Goal: Task Accomplishment & Management: Manage account settings

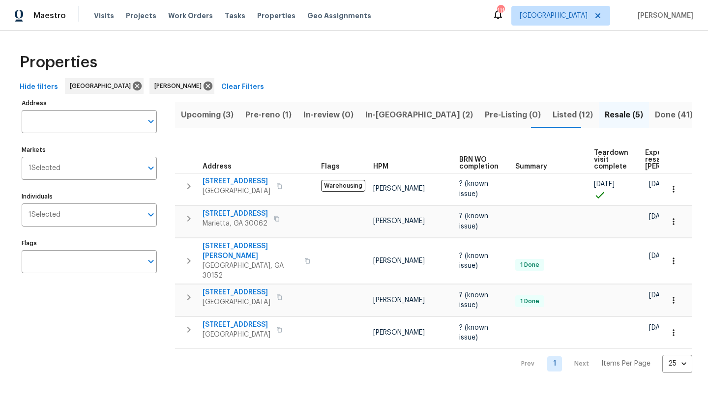
click at [392, 115] on span "In-reno (2)" at bounding box center [420, 115] width 108 height 14
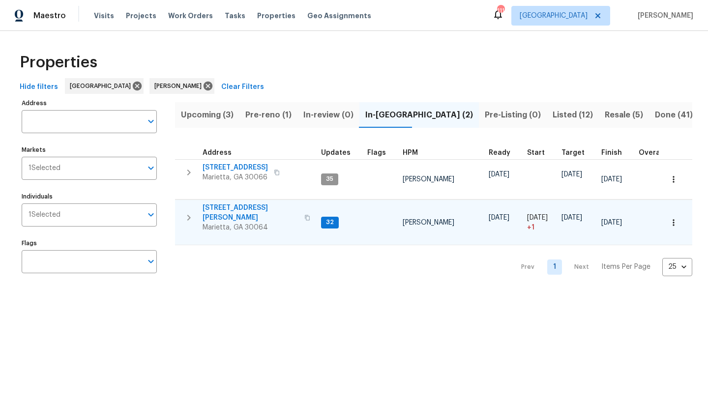
click at [266, 208] on span "[STREET_ADDRESS][PERSON_NAME]" at bounding box center [251, 213] width 96 height 20
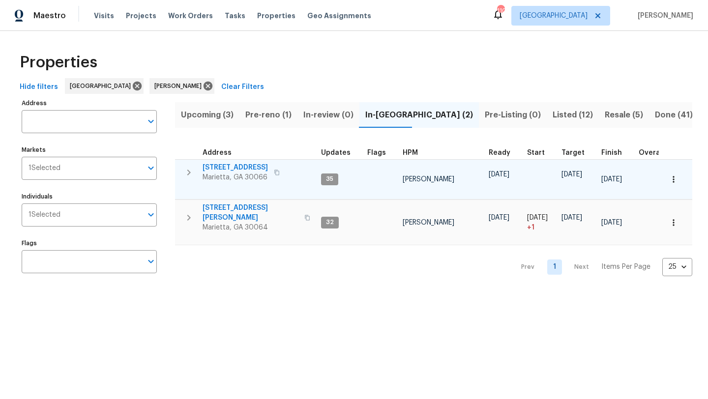
click at [240, 168] on span "[STREET_ADDRESS]" at bounding box center [235, 168] width 65 height 10
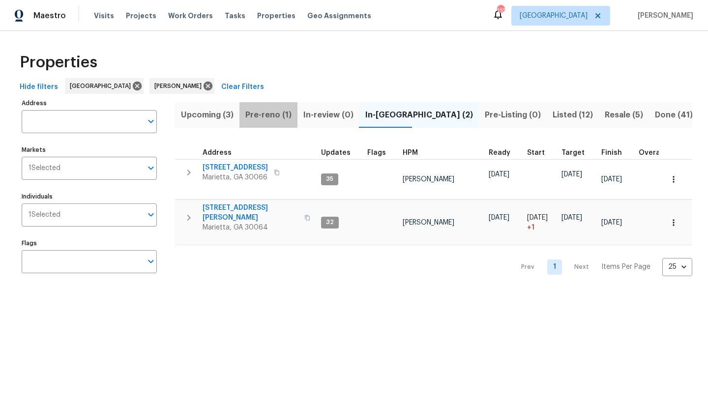
click at [273, 114] on span "Pre-reno (1)" at bounding box center [269, 115] width 46 height 14
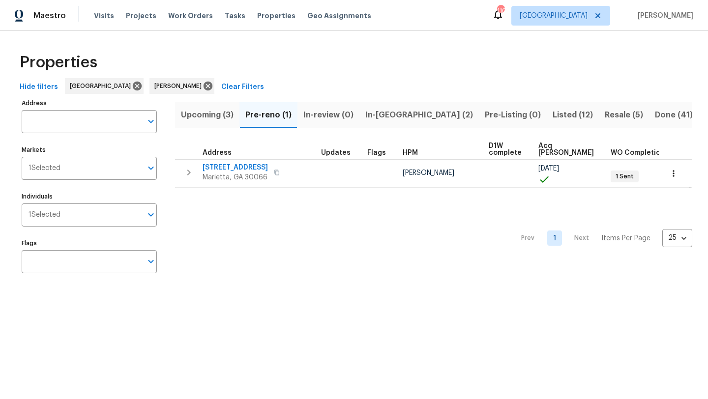
click at [335, 113] on span "In-review (0)" at bounding box center [329, 115] width 50 height 14
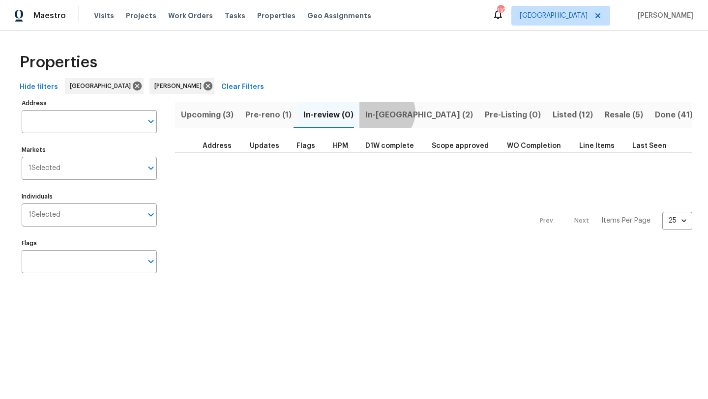
click at [379, 112] on span "In-reno (2)" at bounding box center [420, 115] width 108 height 14
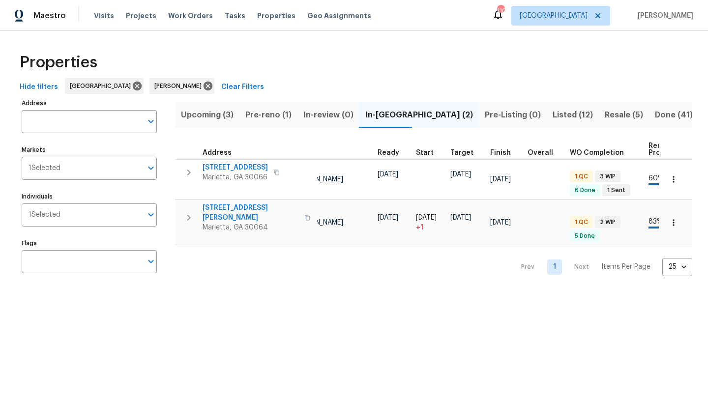
scroll to position [0, 108]
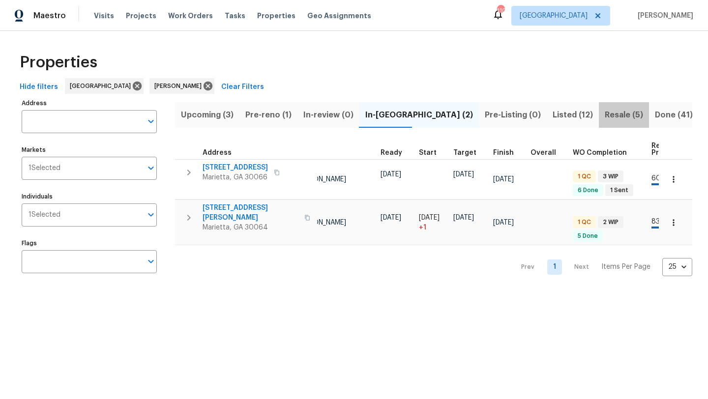
click at [605, 117] on span "Resale (5)" at bounding box center [624, 115] width 38 height 14
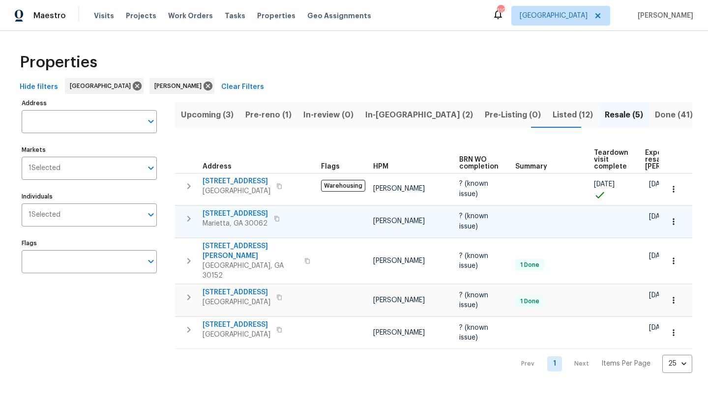
click at [274, 219] on icon "button" at bounding box center [277, 219] width 6 height 6
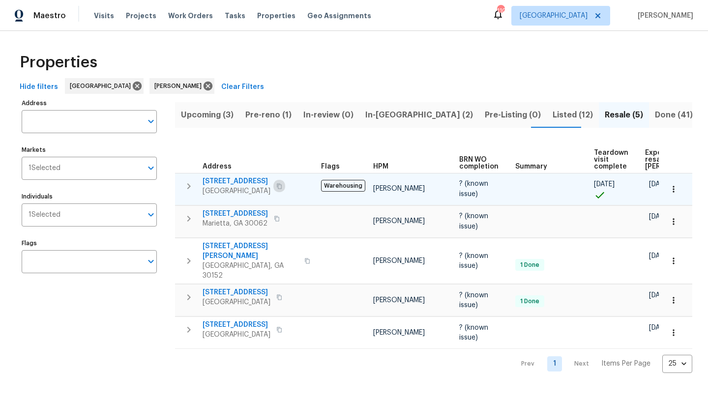
click at [285, 189] on button "button" at bounding box center [280, 187] width 12 height 14
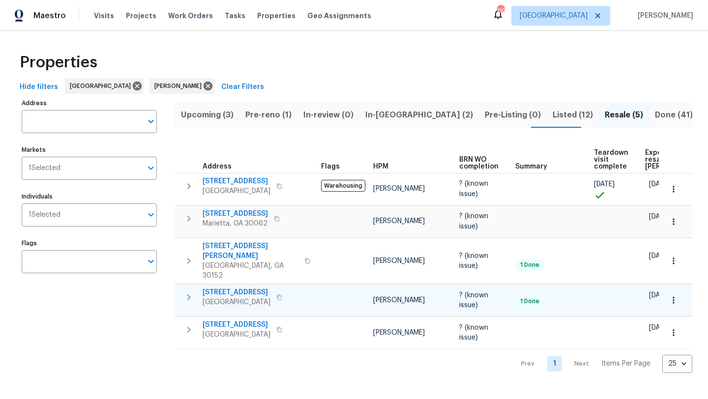
click at [282, 295] on icon "button" at bounding box center [279, 298] width 6 height 6
click at [106, 14] on span "Visits" at bounding box center [104, 16] width 20 height 10
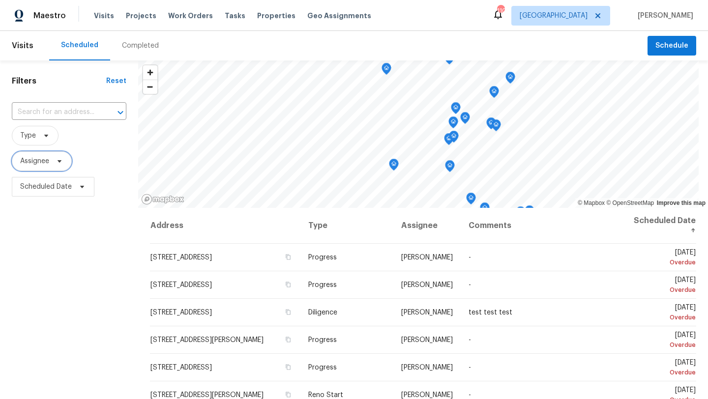
click at [64, 159] on span "Assignee" at bounding box center [42, 162] width 60 height 20
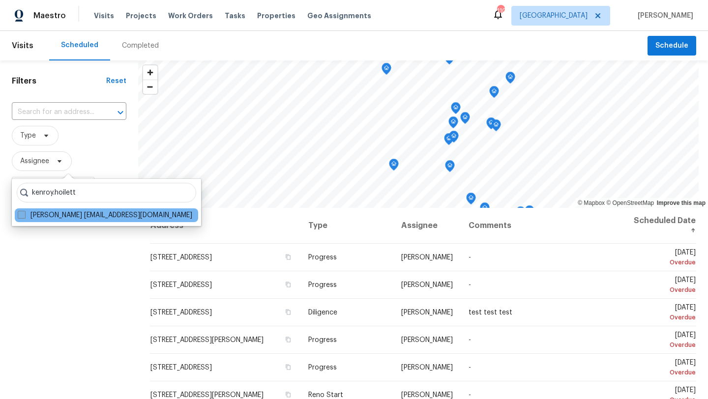
type input "kenroy.hoilett"
click at [24, 216] on span at bounding box center [22, 215] width 8 height 8
click at [24, 216] on input "Kenroy Hoilett kenroy.hoilett@opendoor.com" at bounding box center [21, 214] width 6 height 6
checkbox input "true"
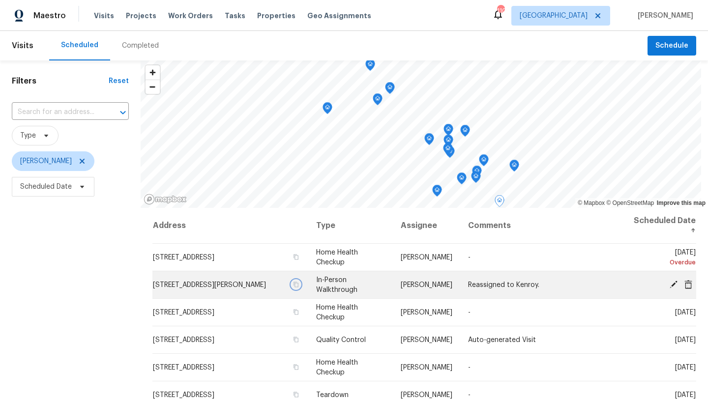
click at [299, 286] on icon "button" at bounding box center [296, 285] width 6 height 6
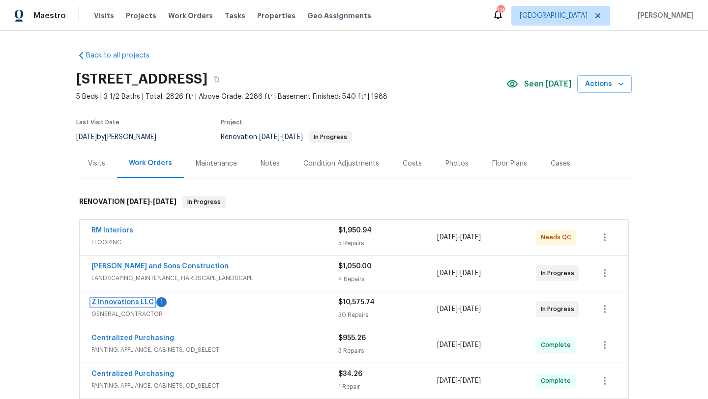
click at [122, 301] on link "Z Innovations LLC" at bounding box center [123, 302] width 62 height 7
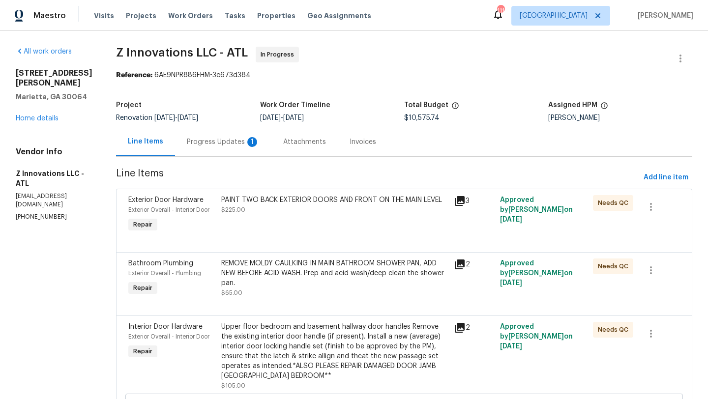
click at [233, 147] on div "Progress Updates 1" at bounding box center [223, 142] width 73 height 10
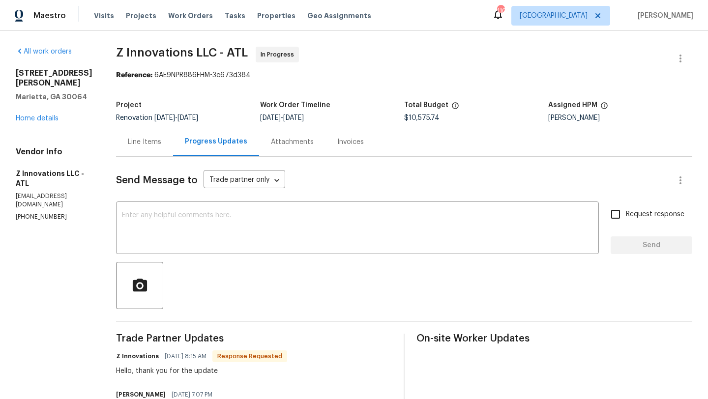
click at [53, 123] on div "3526 W Hampton Dr NW Marietta, GA 30064 Home details" at bounding box center [54, 95] width 77 height 55
click at [51, 117] on link "Home details" at bounding box center [37, 118] width 43 height 7
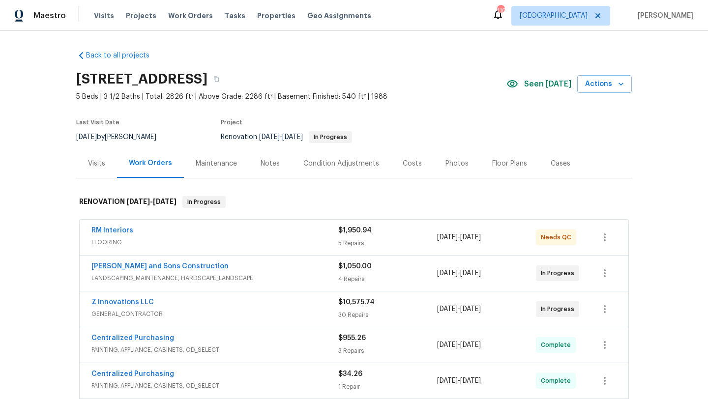
click at [95, 163] on div "Visits" at bounding box center [96, 164] width 17 height 10
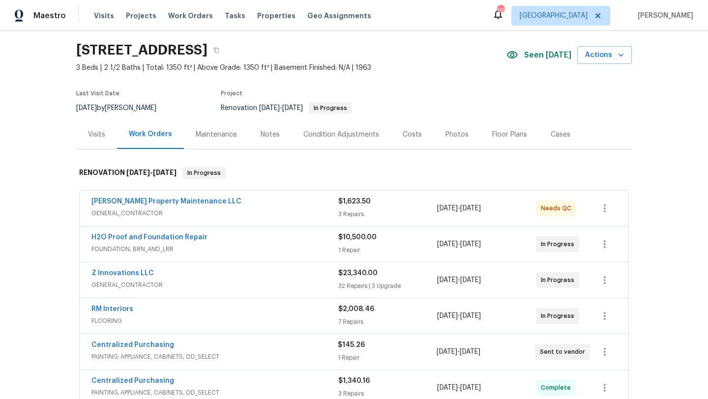
scroll to position [38, 0]
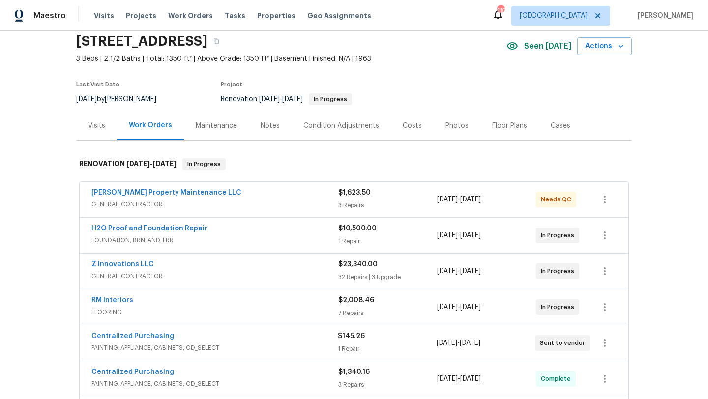
click at [204, 127] on div "Maintenance" at bounding box center [216, 126] width 41 height 10
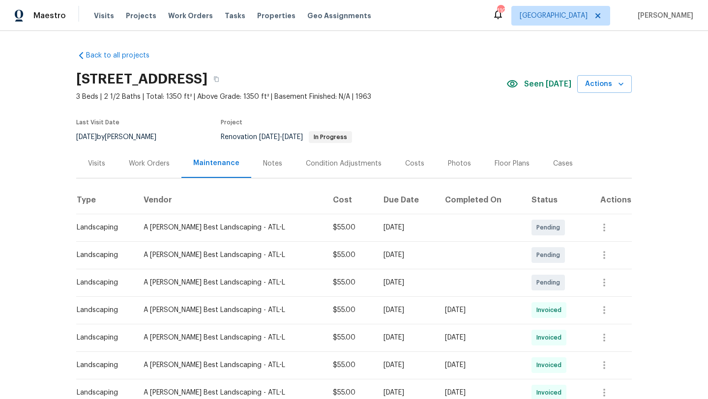
click at [256, 161] on div "Notes" at bounding box center [272, 163] width 43 height 29
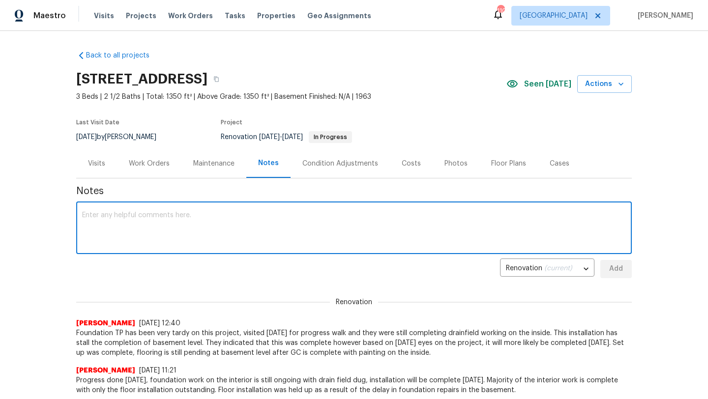
click at [179, 232] on textarea at bounding box center [354, 229] width 544 height 34
type textarea "H"
type textarea "Flooring is scheduled to be installed 9/10 GC cleaning 9/11."
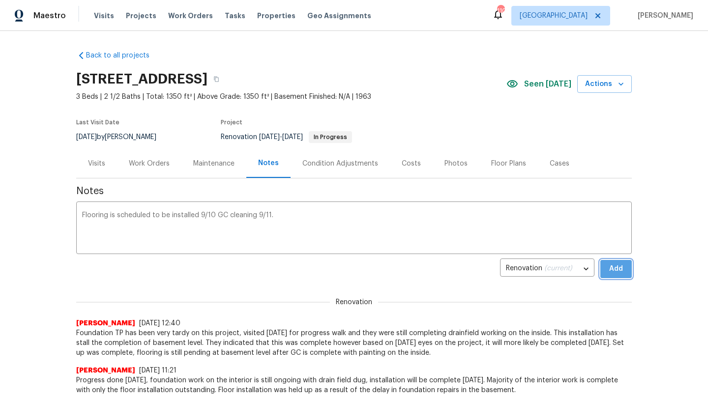
click at [610, 270] on span "Add" at bounding box center [617, 269] width 16 height 12
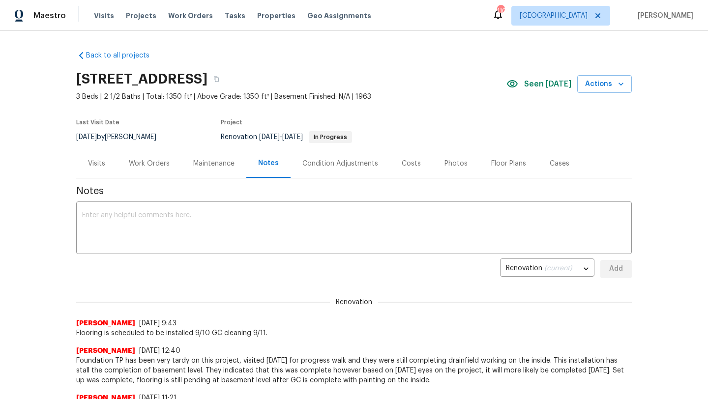
click at [93, 160] on div "Visits" at bounding box center [96, 164] width 17 height 10
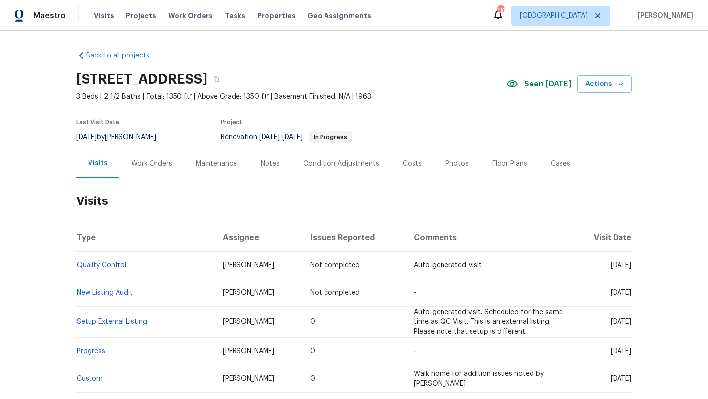
click at [275, 168] on div "Notes" at bounding box center [270, 163] width 43 height 29
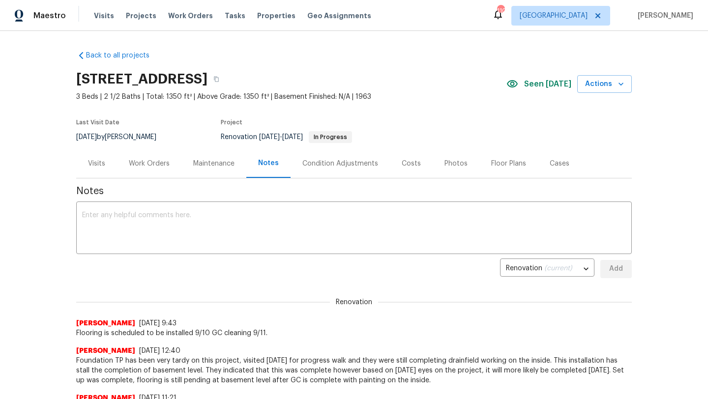
click at [100, 169] on div "Visits" at bounding box center [96, 163] width 41 height 29
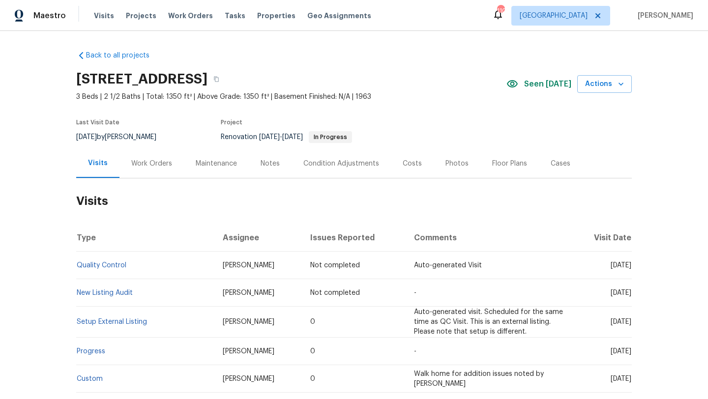
click at [158, 164] on div "Work Orders" at bounding box center [151, 164] width 41 height 10
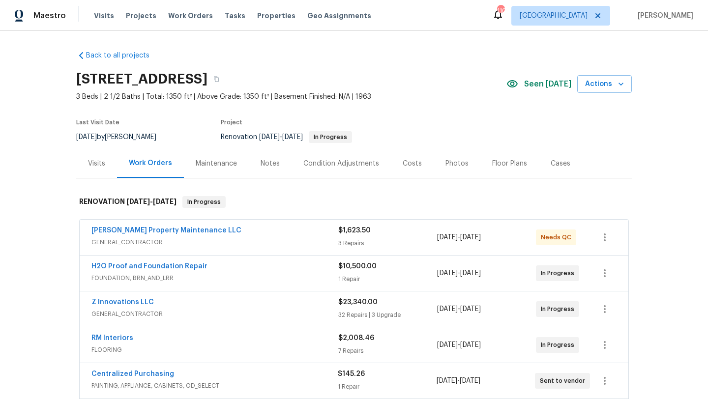
click at [410, 156] on div "Costs" at bounding box center [412, 163] width 43 height 29
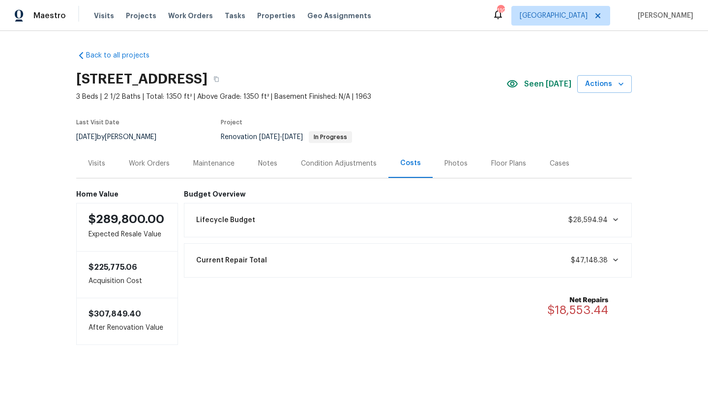
click at [153, 172] on div "Work Orders" at bounding box center [149, 163] width 64 height 29
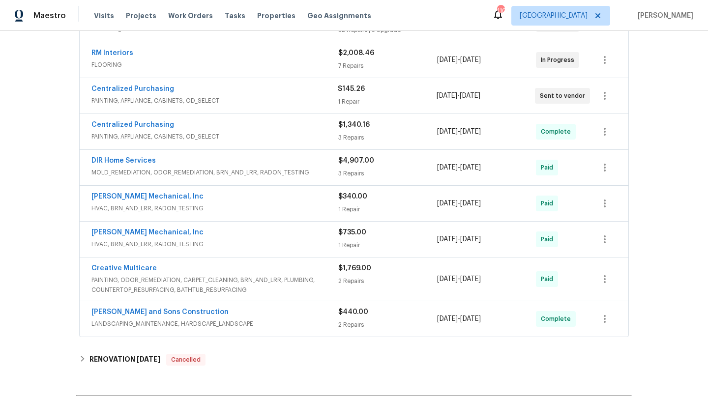
scroll to position [286, 0]
click at [162, 314] on link "Reyes and Sons Construction" at bounding box center [160, 311] width 137 height 7
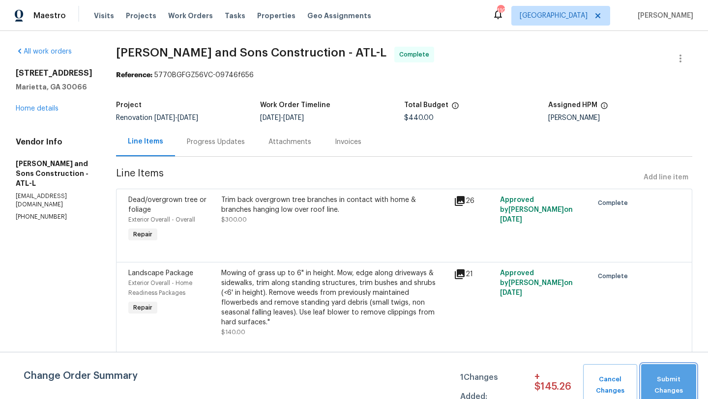
click at [672, 380] on span "Submit Changes" at bounding box center [668, 385] width 45 height 23
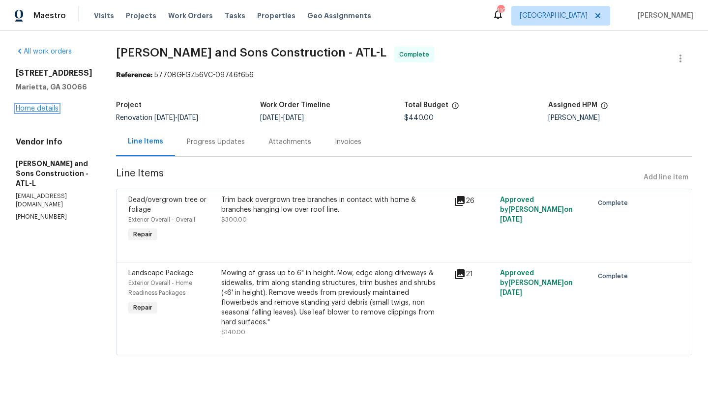
click at [50, 112] on link "Home details" at bounding box center [37, 108] width 43 height 7
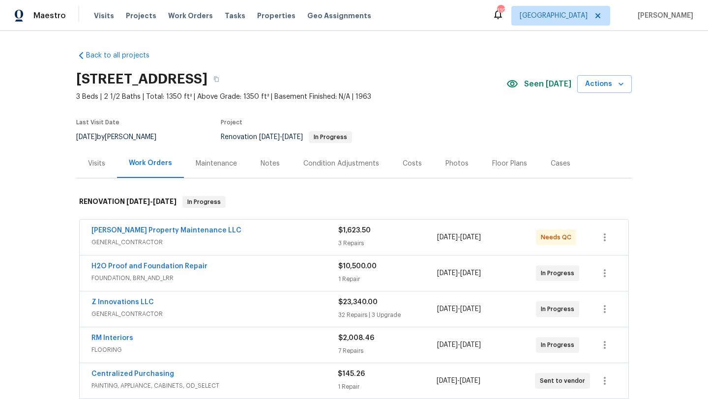
click at [265, 161] on div "Notes" at bounding box center [270, 164] width 19 height 10
